Goal: Information Seeking & Learning: Learn about a topic

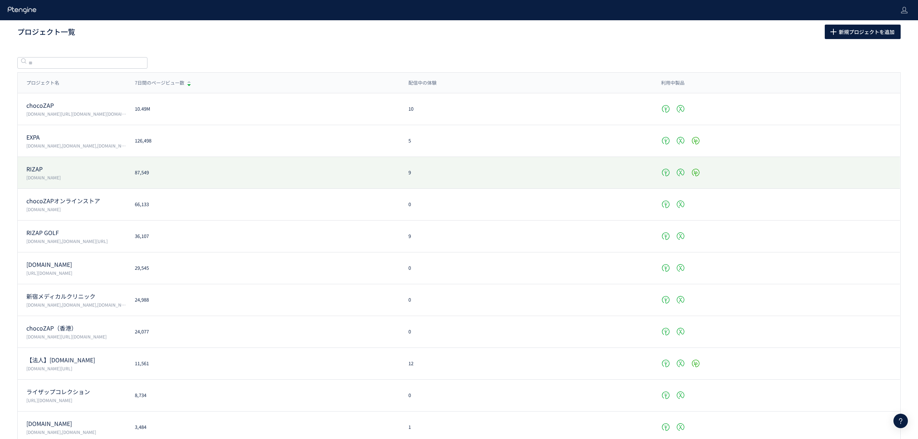
click at [68, 169] on p "RIZAP" at bounding box center [76, 169] width 100 height 8
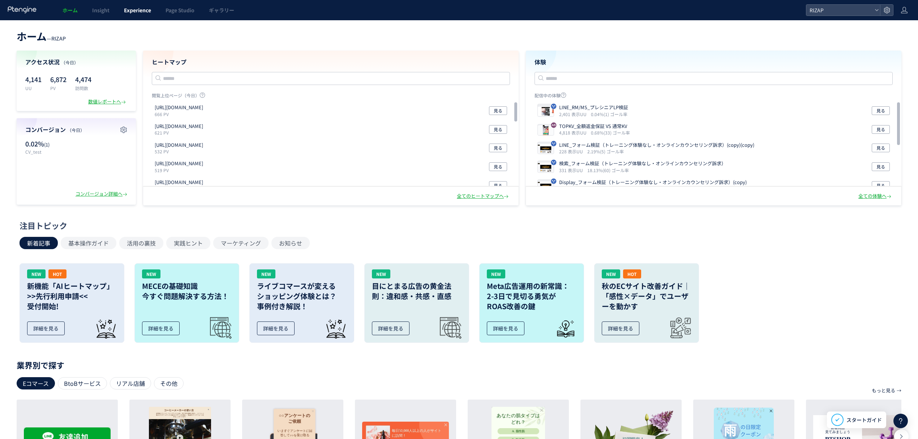
click at [146, 10] on span "Experience" at bounding box center [137, 10] width 27 height 7
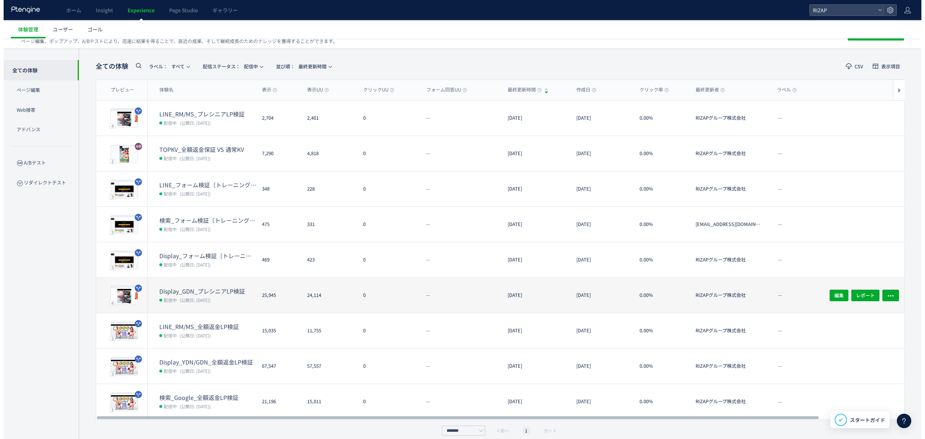
scroll to position [25, 0]
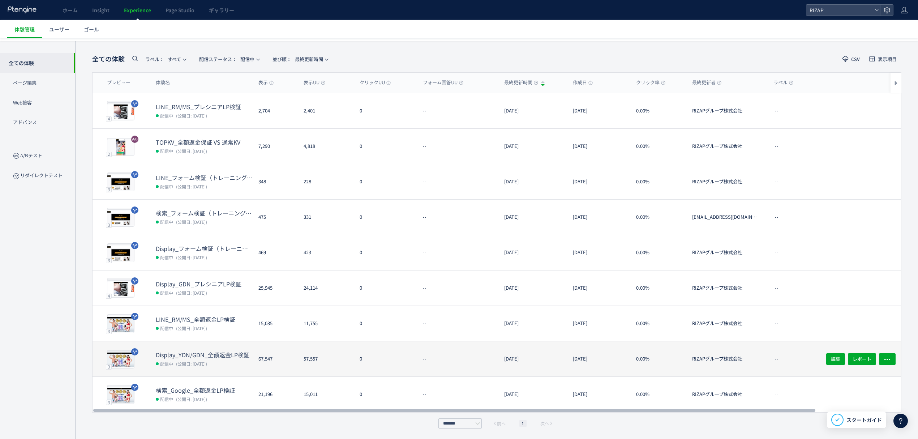
click at [191, 356] on dt "Display_YDN/GDN_全額返金LP検証" at bounding box center [204, 354] width 97 height 8
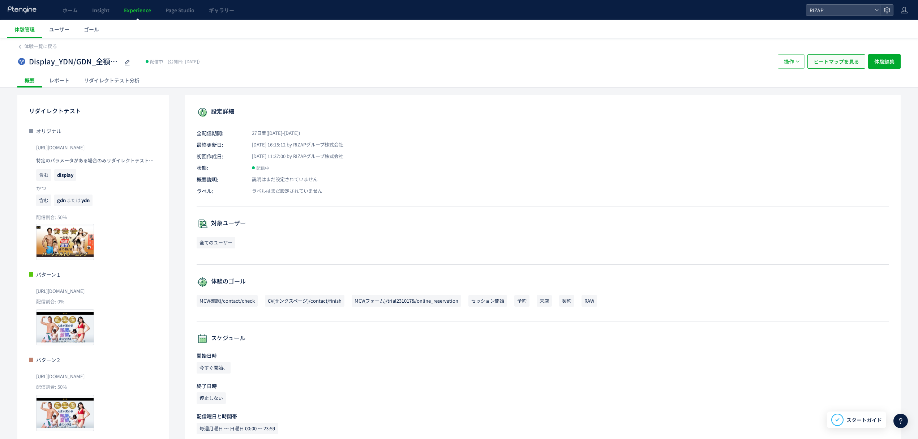
click at [847, 59] on span "ヒートマップを見る" at bounding box center [836, 61] width 46 height 14
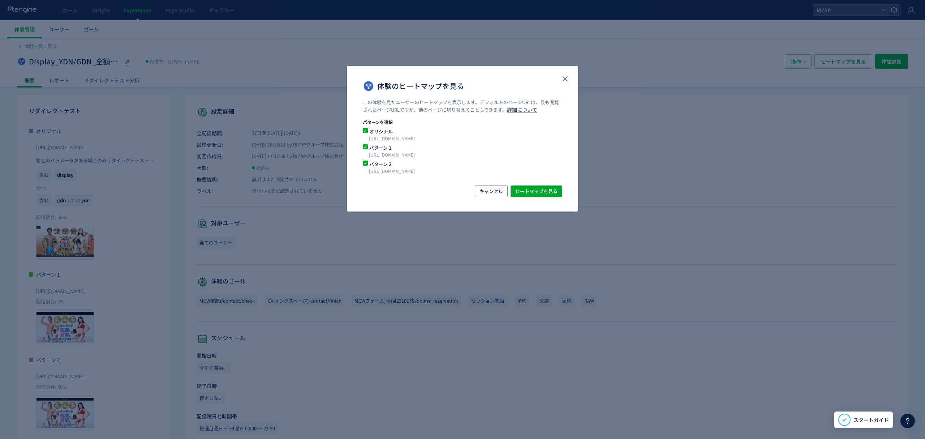
click at [382, 132] on span "オリジナル" at bounding box center [458, 131] width 181 height 7
click at [367, 132] on span "体験のヒートマップを見る" at bounding box center [365, 130] width 5 height 5
click at [392, 152] on p "[URL][DOMAIN_NAME]" at bounding box center [454, 154] width 170 height 7
click at [373, 145] on span "パターン 1" at bounding box center [458, 147] width 181 height 7
click at [535, 190] on span "ヒートマップを見る" at bounding box center [536, 191] width 42 height 12
